Goal: Check status

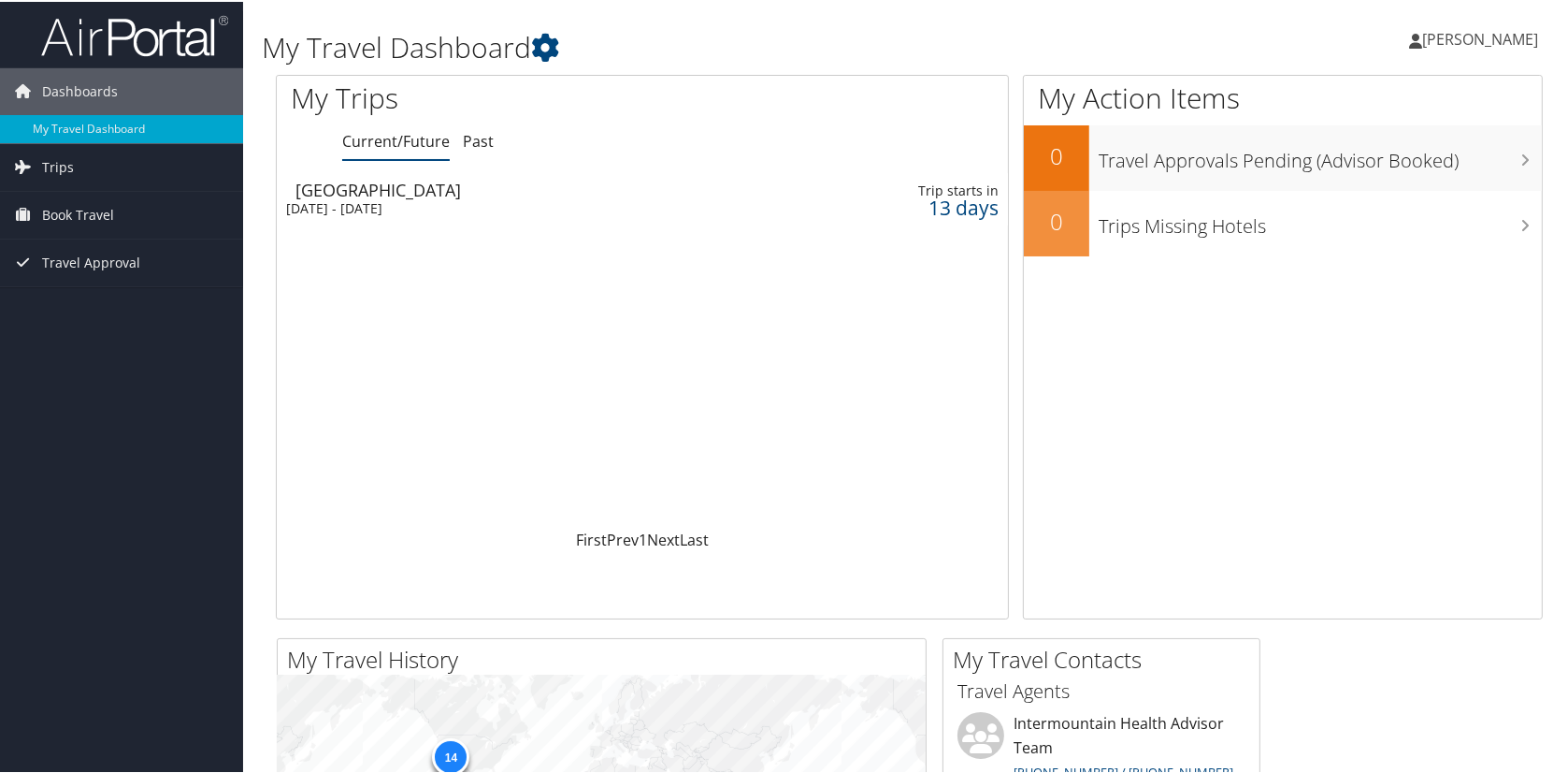
click at [942, 200] on div "13 days" at bounding box center [921, 206] width 156 height 17
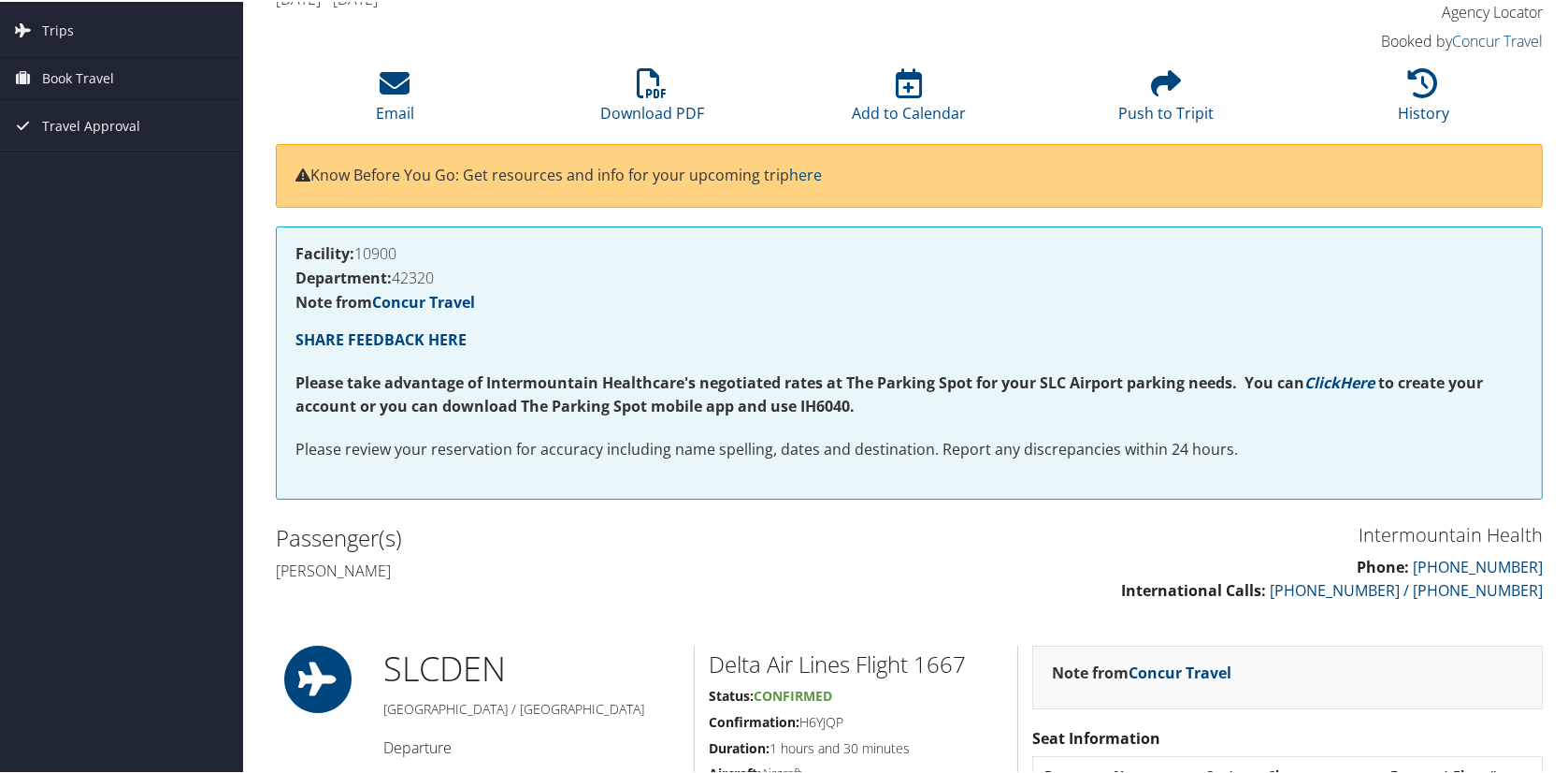
scroll to position [374, 0]
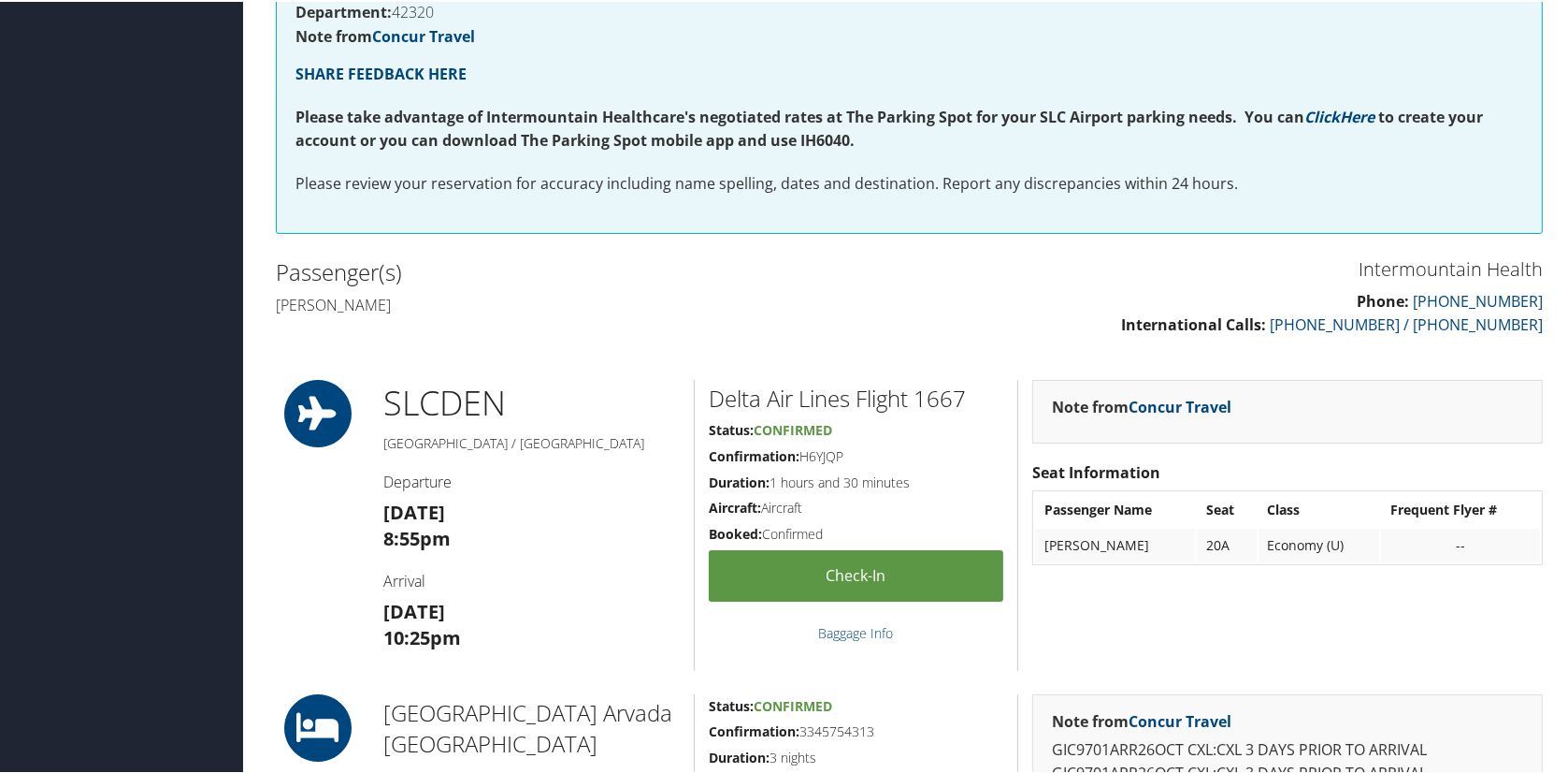
click at [798, 456] on h5 "Confirmation: H6YJQP" at bounding box center [856, 455] width 295 height 19
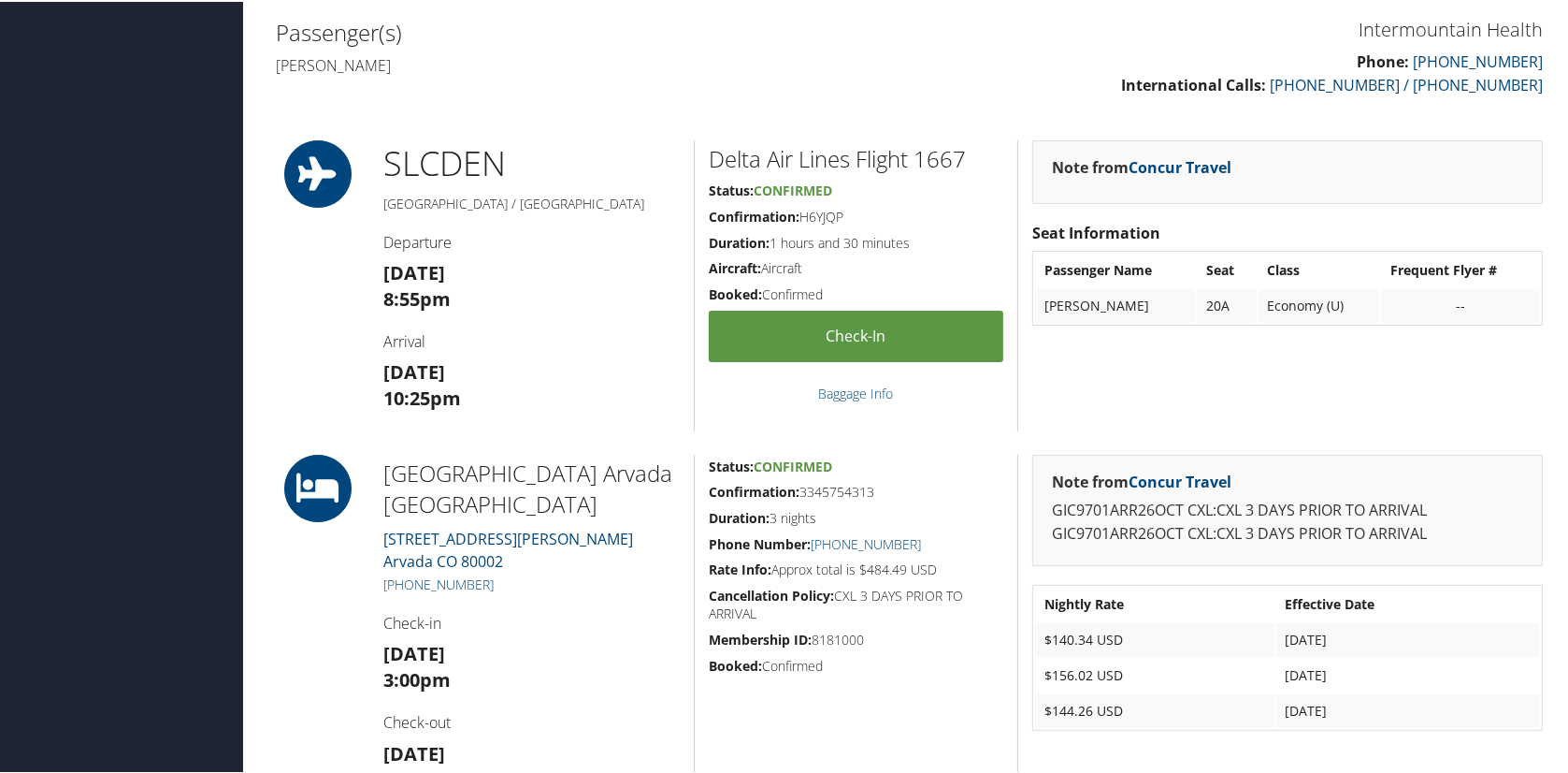
scroll to position [468, 0]
